Goal: Navigation & Orientation: Find specific page/section

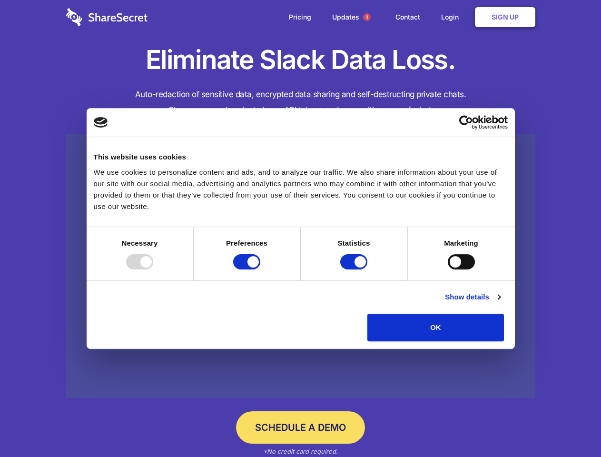
click at [153, 270] on div at bounding box center [139, 261] width 27 height 15
click at [260, 270] on input "Preferences" at bounding box center [246, 261] width 27 height 15
checkbox input "false"
click at [355, 270] on input "Statistics" at bounding box center [353, 261] width 27 height 15
checkbox input "false"
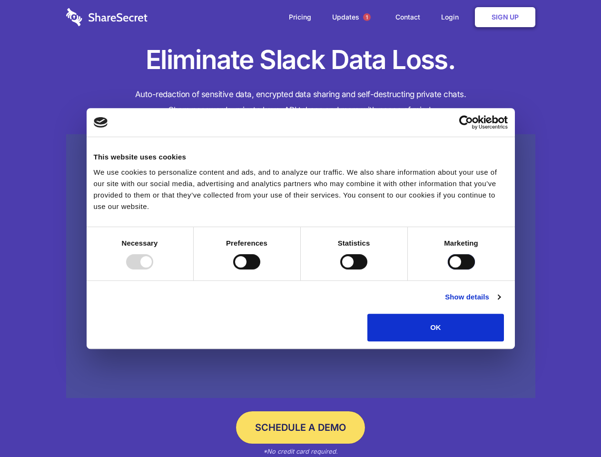
click at [448, 270] on input "Marketing" at bounding box center [461, 261] width 27 height 15
checkbox input "true"
click at [500, 303] on link "Show details" at bounding box center [472, 296] width 55 height 11
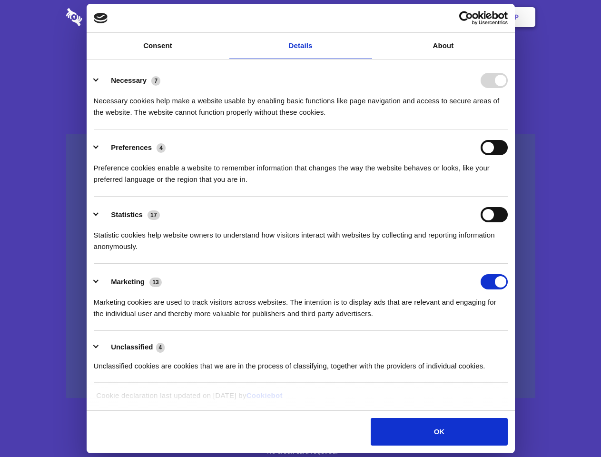
click at [508, 197] on li "Preferences 4 Preference cookies enable a website to remember information that …" at bounding box center [301, 163] width 414 height 67
click at [367, 17] on span "1" at bounding box center [367, 17] width 8 height 8
